Goal: Task Accomplishment & Management: Manage account settings

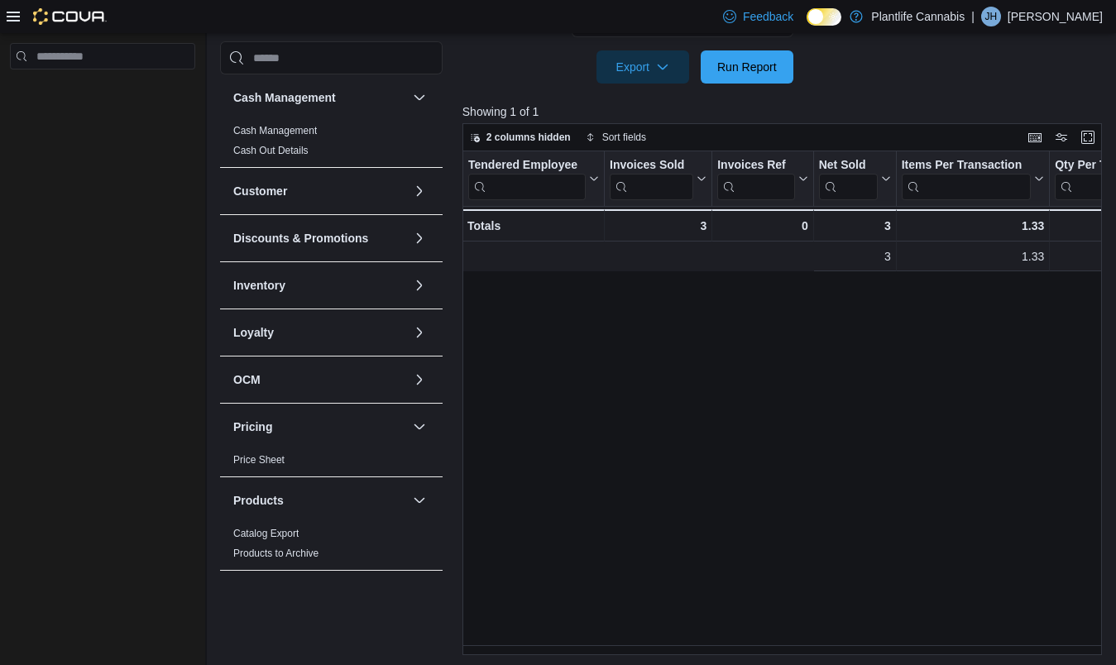
scroll to position [0, 585]
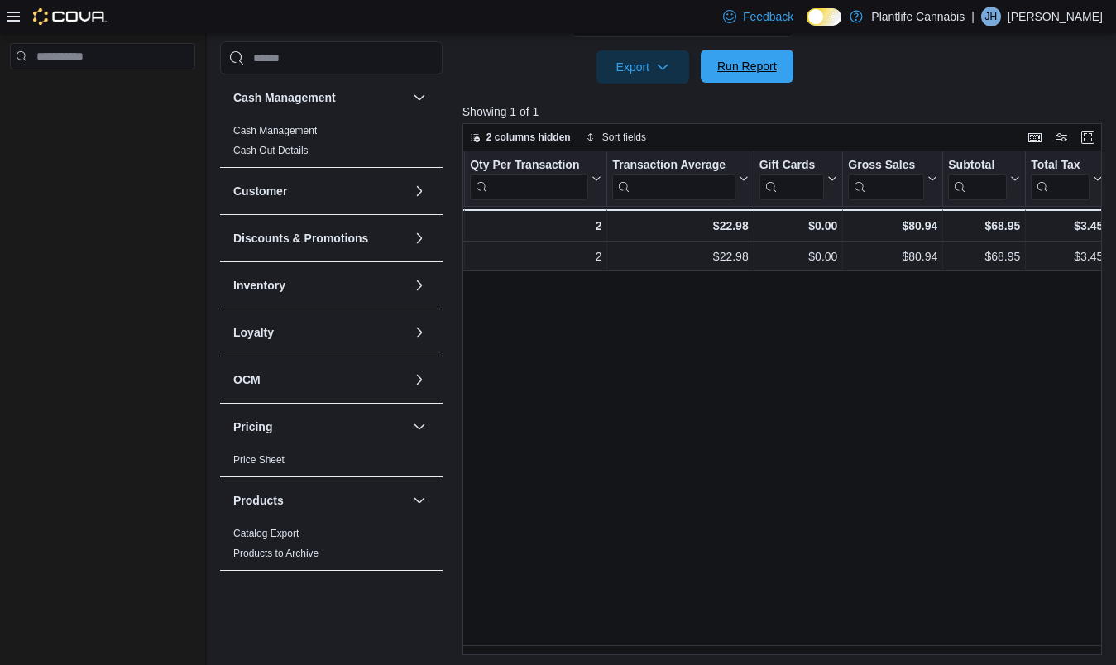
click at [748, 72] on span "Run Report" at bounding box center [747, 66] width 60 height 17
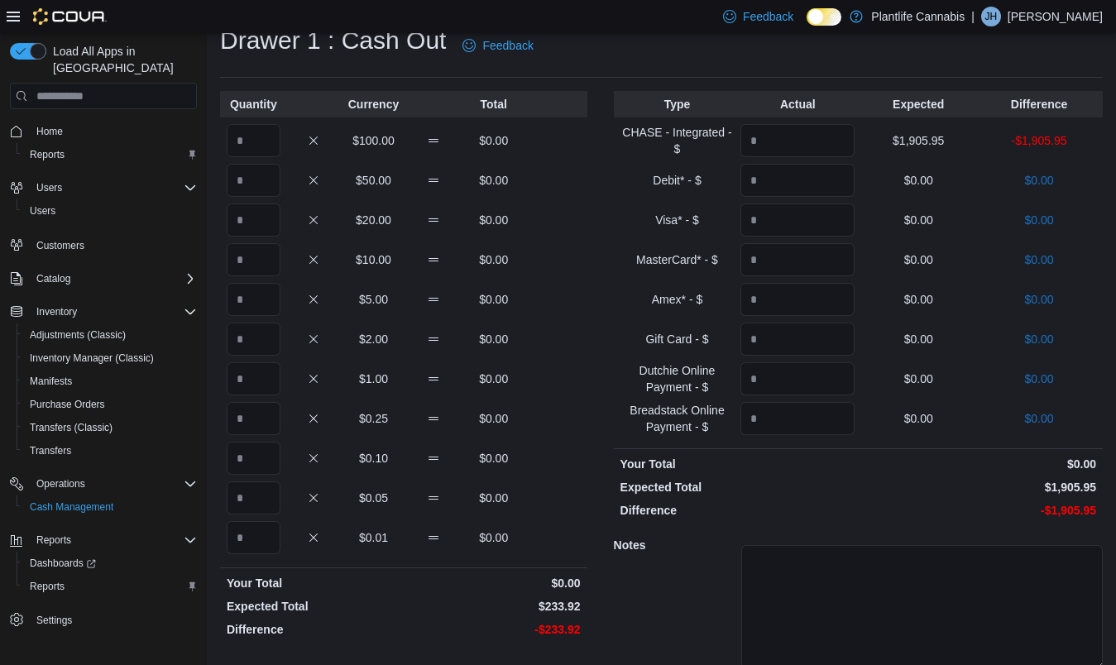
scroll to position [118, 0]
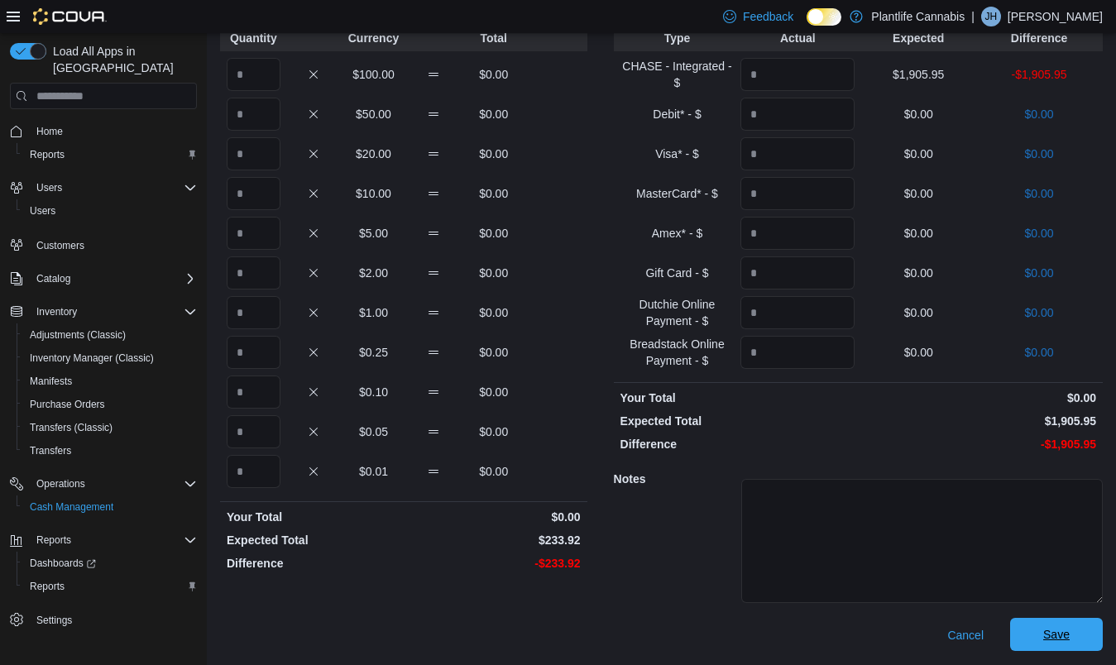
click at [1070, 637] on span "Save" at bounding box center [1056, 634] width 26 height 17
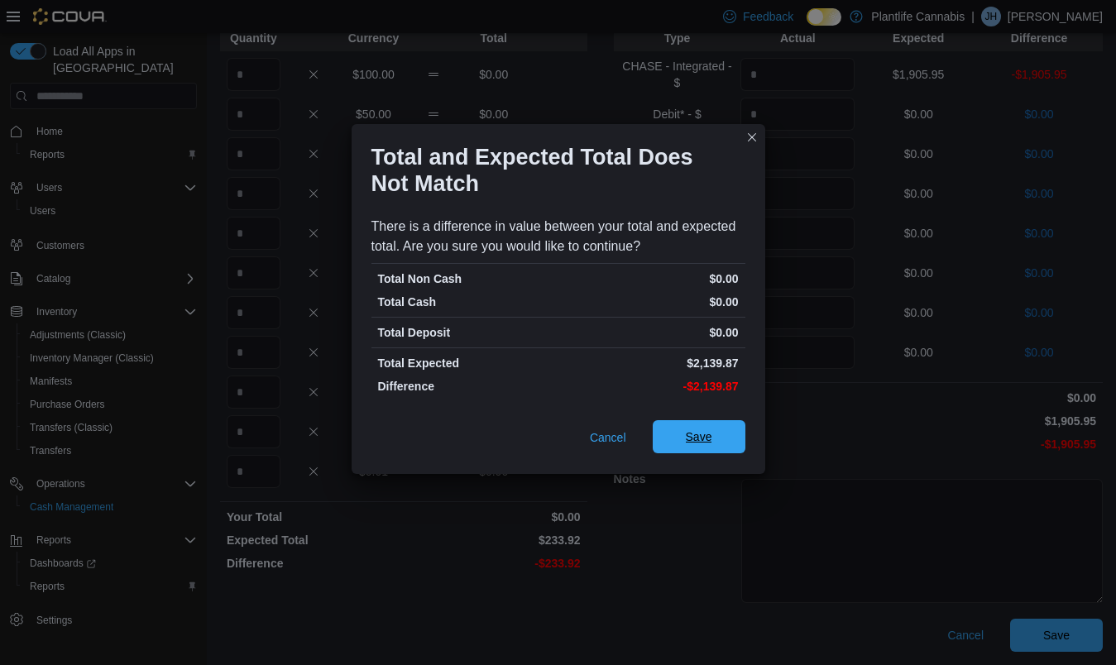
click at [717, 448] on span "Save" at bounding box center [699, 436] width 73 height 33
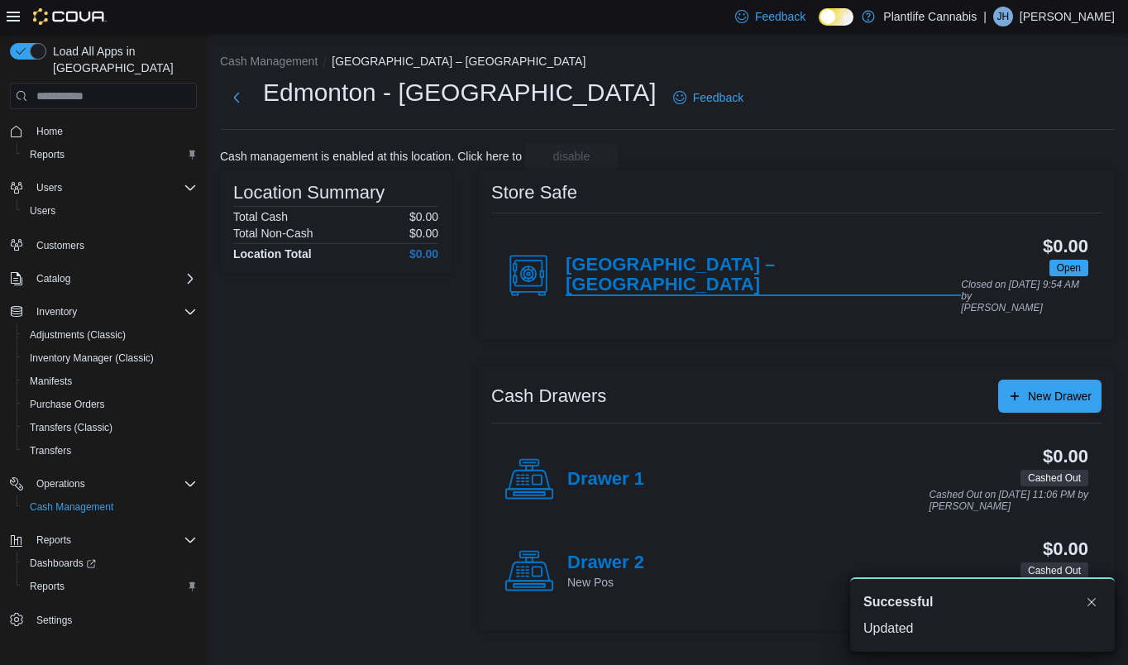
click at [606, 270] on h4 "[GEOGRAPHIC_DATA] – [GEOGRAPHIC_DATA]" at bounding box center [763, 275] width 395 height 41
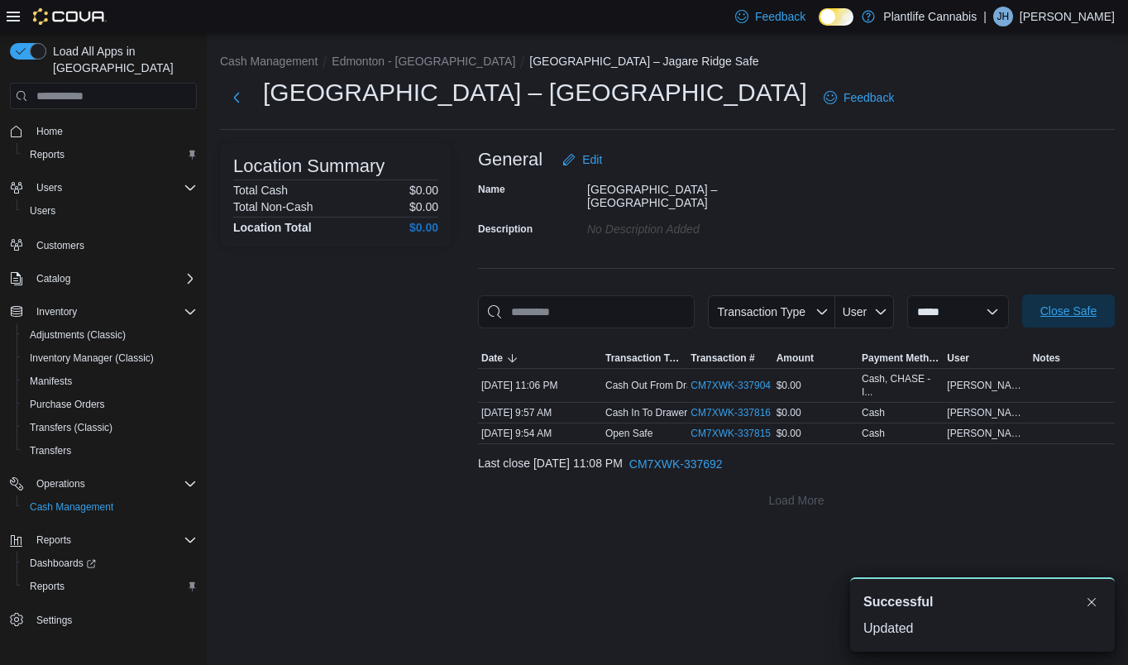
click at [1048, 312] on span "Close Safe" at bounding box center [1068, 310] width 73 height 33
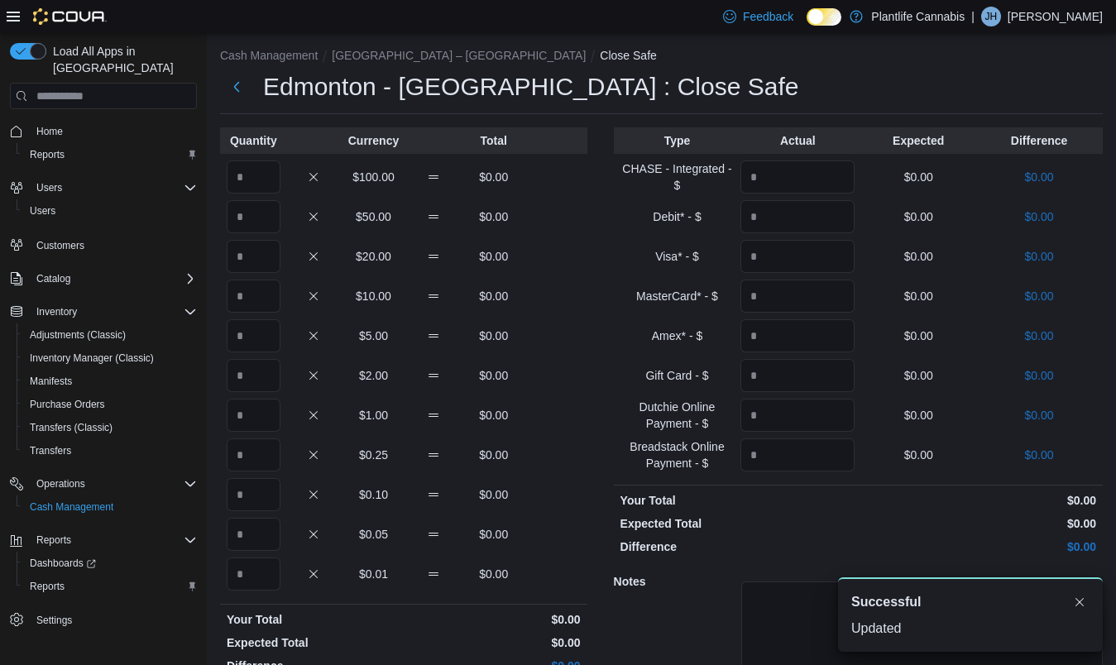
scroll to position [108, 0]
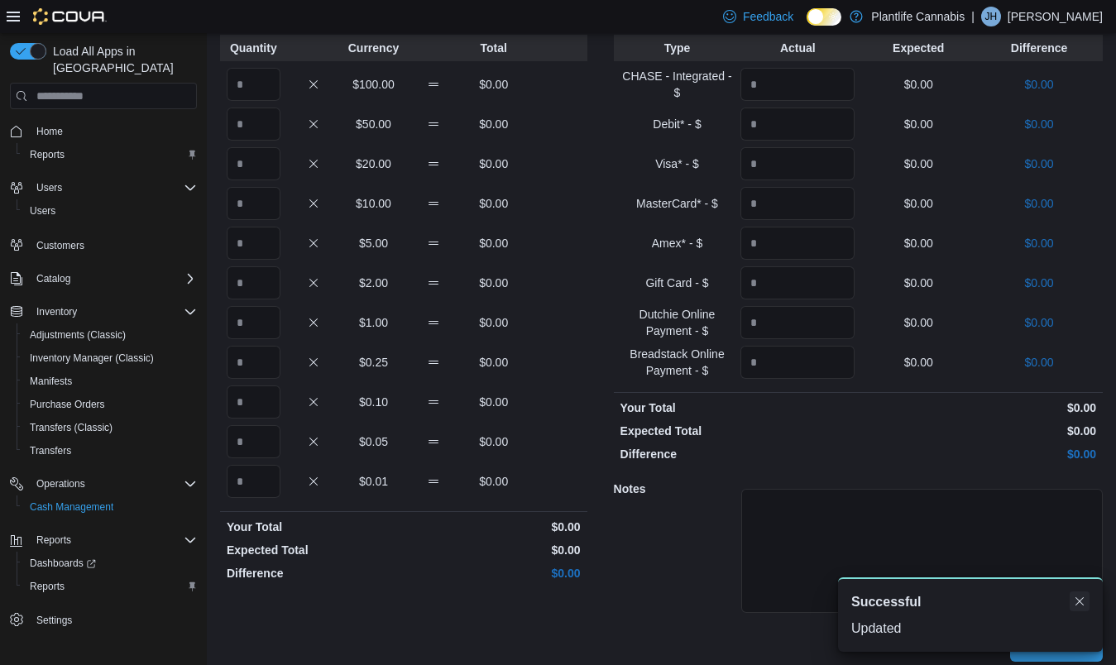
click at [1074, 596] on button "Dismiss toast" at bounding box center [1080, 601] width 20 height 20
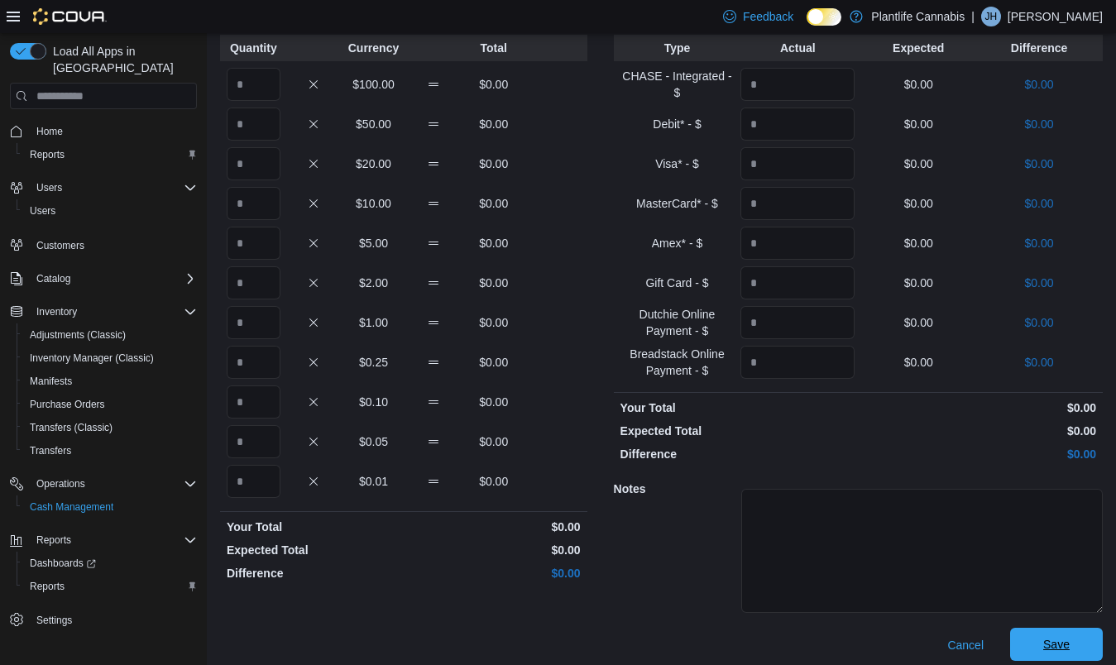
click at [1070, 652] on span "Save" at bounding box center [1056, 644] width 26 height 17
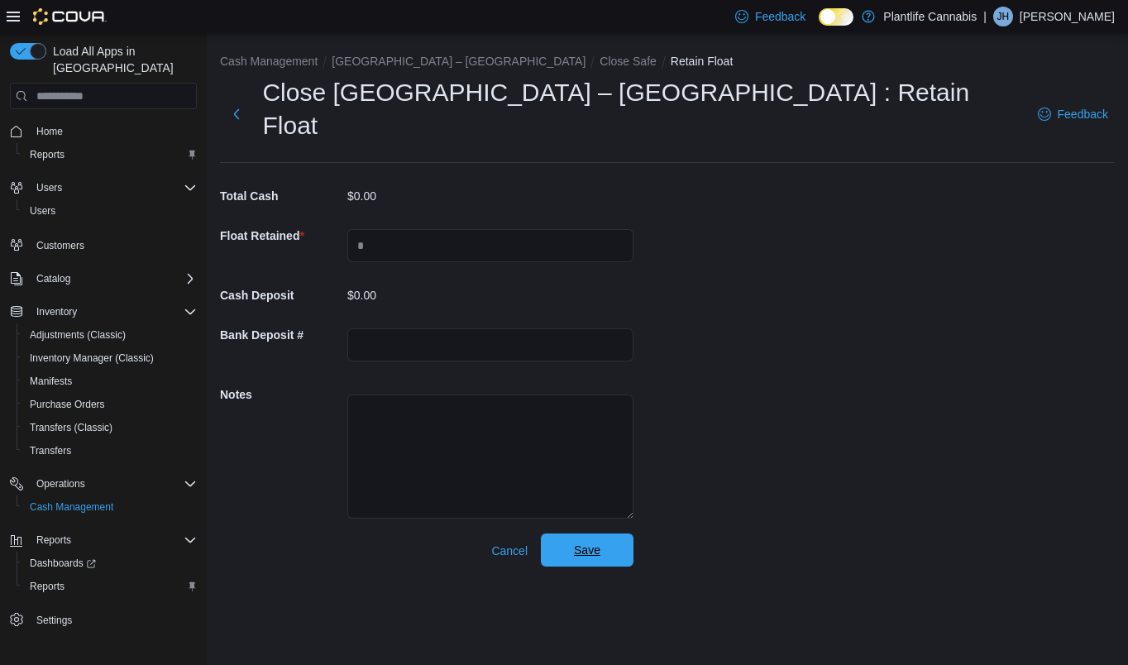
click at [585, 534] on span "Save" at bounding box center [587, 550] width 73 height 33
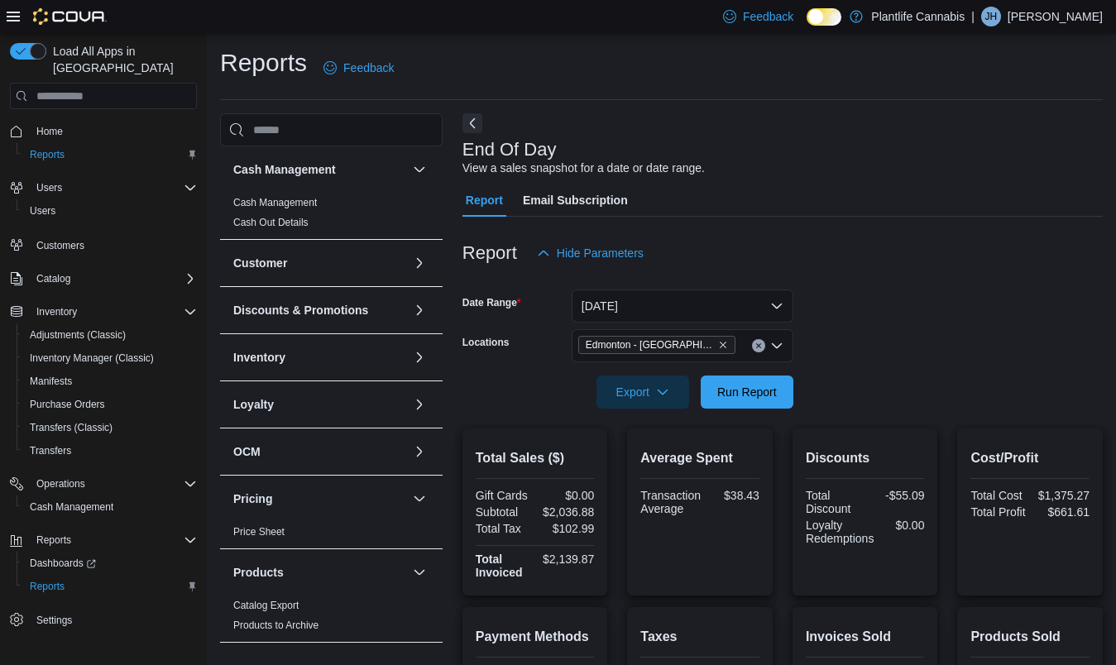
scroll to position [304, 0]
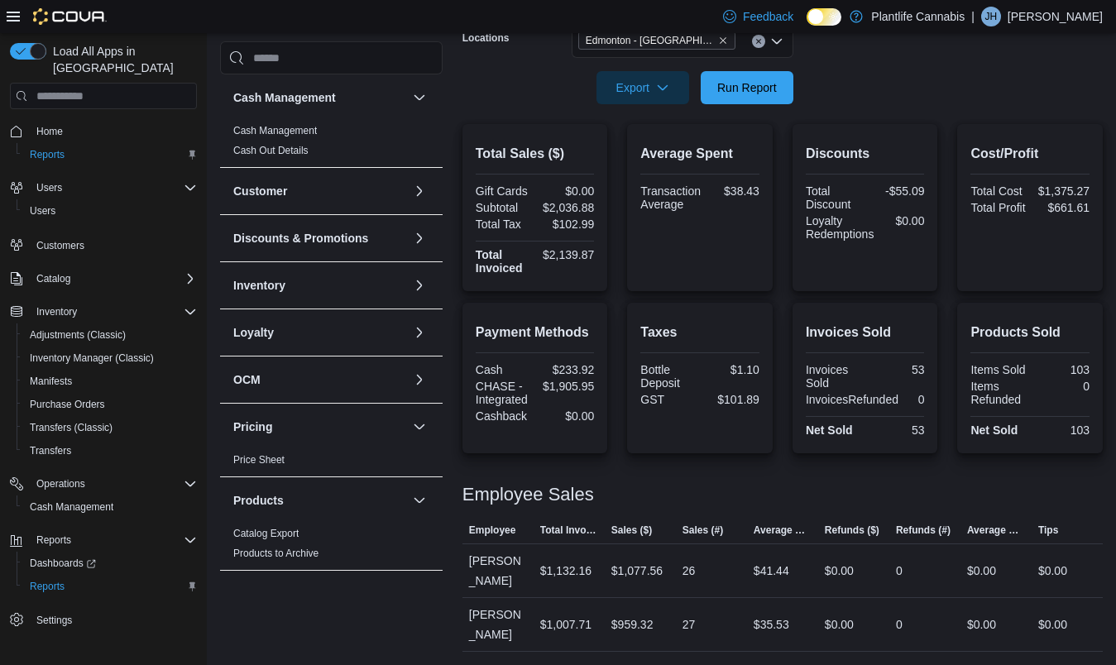
click at [739, 109] on div at bounding box center [782, 114] width 640 height 20
click at [738, 102] on span "Run Report" at bounding box center [747, 86] width 73 height 33
